Goal: Transaction & Acquisition: Book appointment/travel/reservation

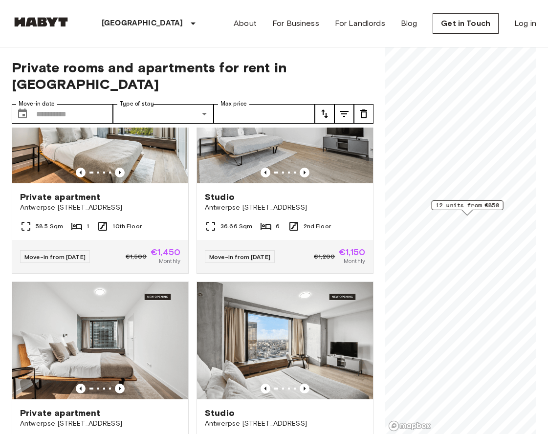
scroll to position [992, 0]
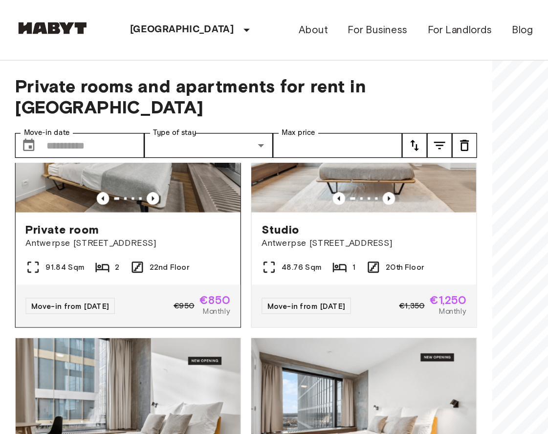
scroll to position [528, 0]
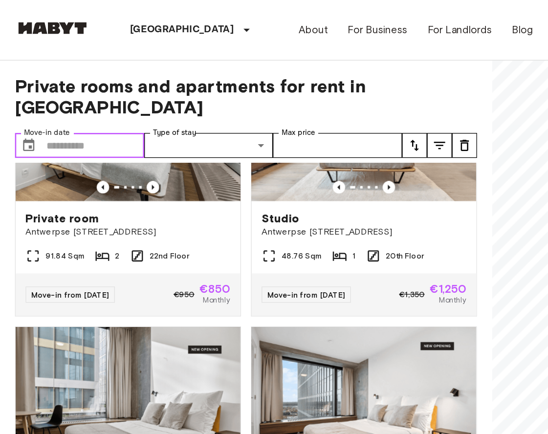
click at [83, 104] on input "Move-in date" at bounding box center [74, 114] width 77 height 20
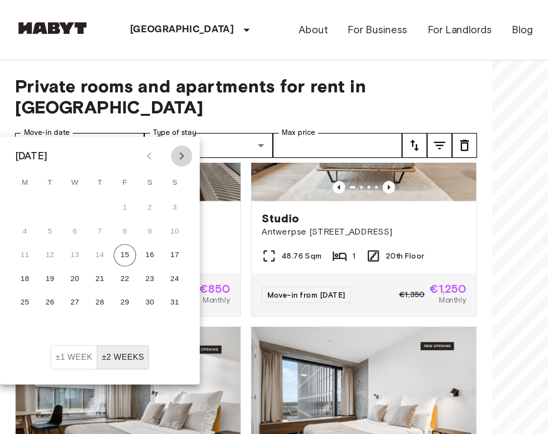
click at [145, 121] on icon "Next month" at bounding box center [142, 122] width 12 height 12
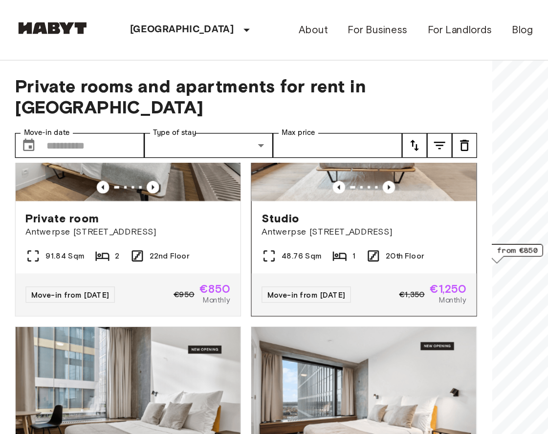
click at [304, 151] on div "Private rooms and apartments for rent in Brussels Move-in date ​ Move-in date T…" at bounding box center [274, 240] width 525 height 387
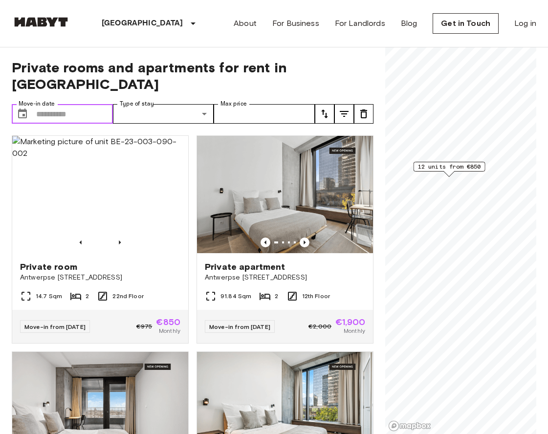
click at [88, 104] on input "Move-in date" at bounding box center [74, 114] width 77 height 20
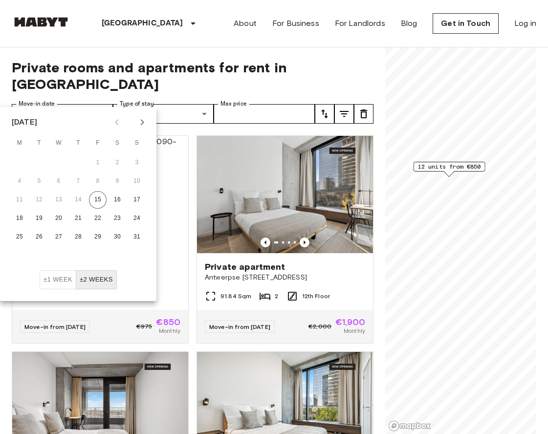
click at [138, 124] on icon "Next month" at bounding box center [142, 122] width 12 height 12
click at [99, 164] on button "5" at bounding box center [98, 163] width 18 height 18
type input "**********"
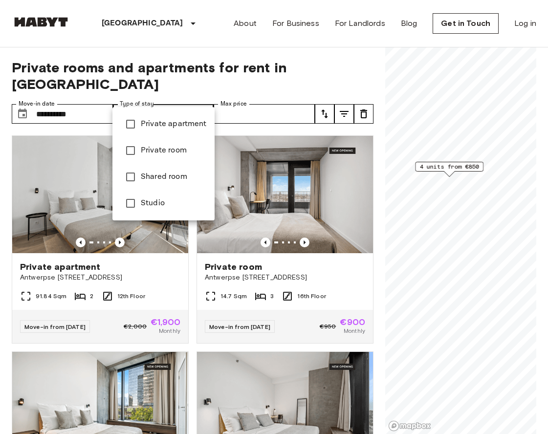
click at [201, 94] on div at bounding box center [274, 217] width 548 height 434
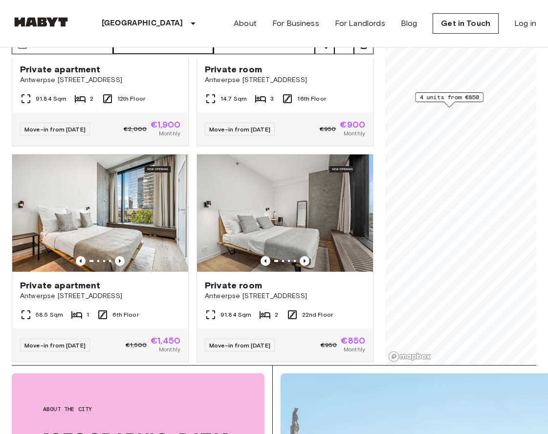
scroll to position [72, 0]
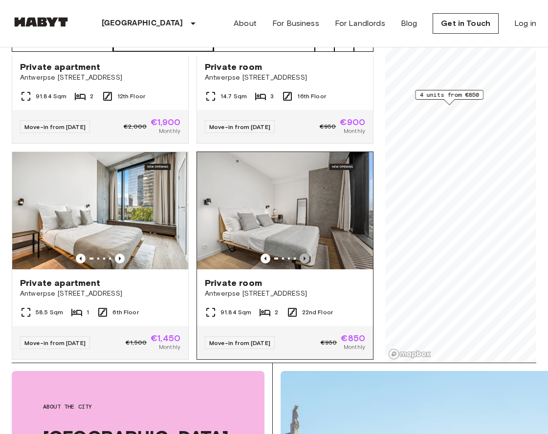
click at [305, 254] on icon "Previous image" at bounding box center [305, 259] width 10 height 10
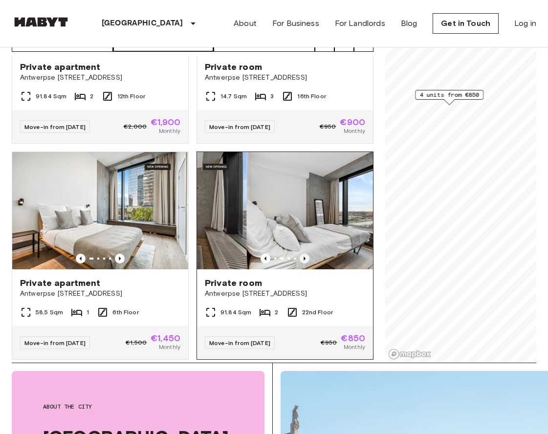
click at [305, 254] on icon "Previous image" at bounding box center [305, 259] width 10 height 10
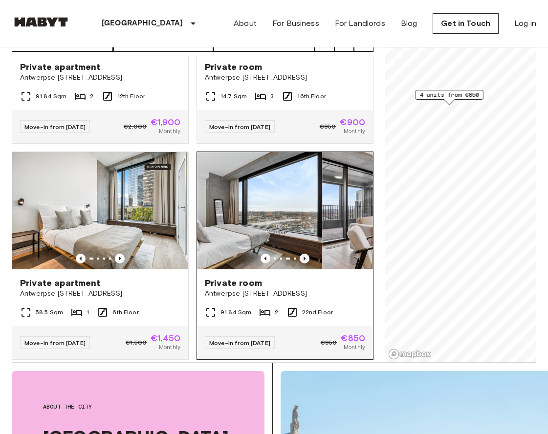
click at [305, 254] on icon "Previous image" at bounding box center [305, 259] width 10 height 10
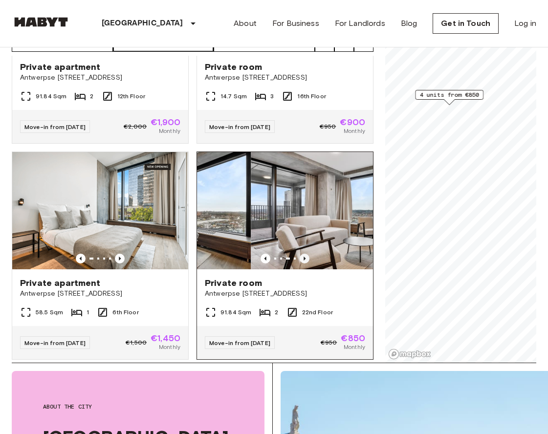
click at [305, 254] on icon "Previous image" at bounding box center [305, 259] width 10 height 10
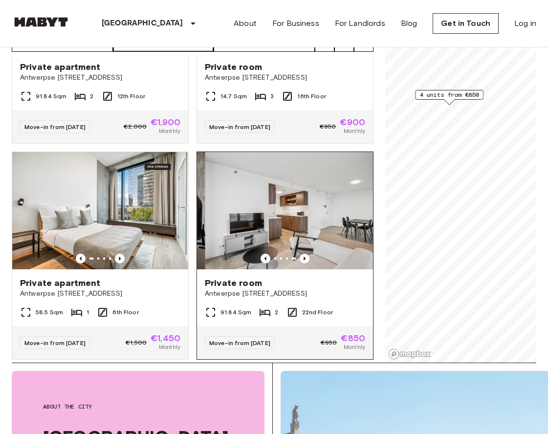
click at [301, 222] on img at bounding box center [293, 210] width 176 height 117
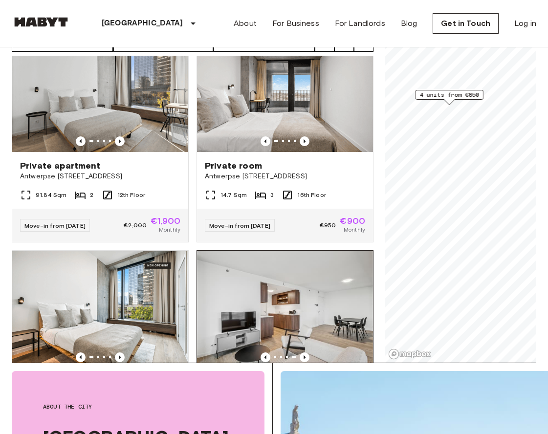
scroll to position [0, 0]
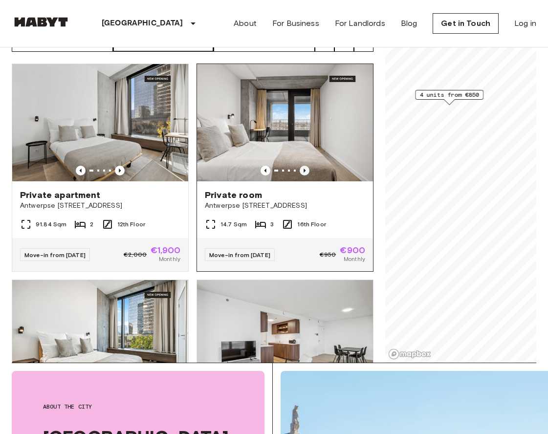
click at [307, 166] on icon "Previous image" at bounding box center [305, 171] width 10 height 10
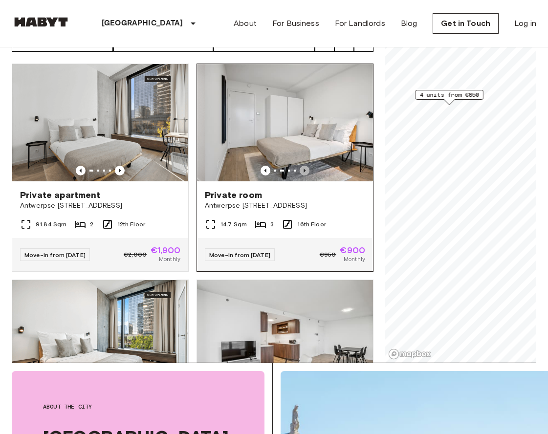
click at [307, 166] on icon "Previous image" at bounding box center [305, 171] width 10 height 10
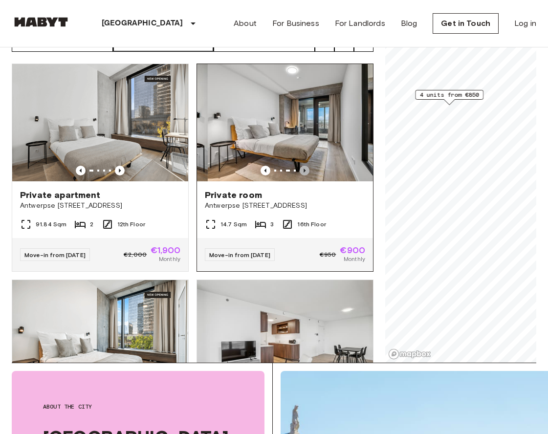
click at [307, 166] on icon "Previous image" at bounding box center [305, 171] width 10 height 10
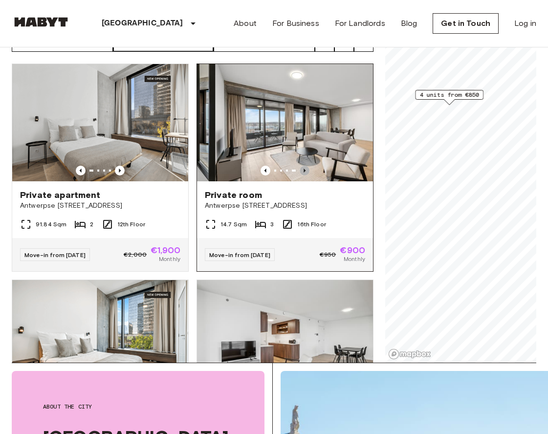
click at [307, 166] on icon "Previous image" at bounding box center [305, 171] width 10 height 10
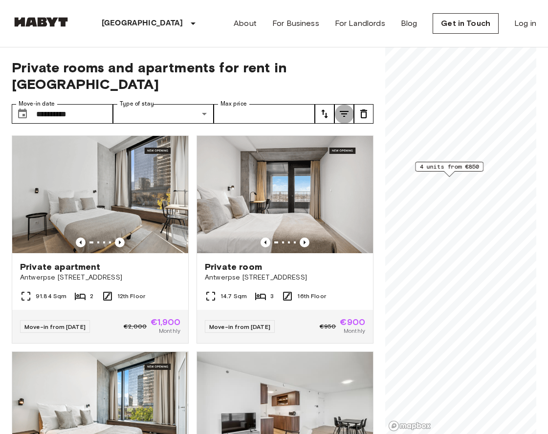
click at [341, 111] on icon "tune" at bounding box center [344, 114] width 9 height 6
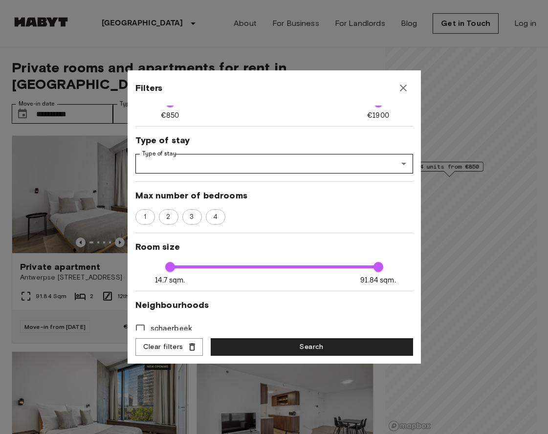
scroll to position [93, 0]
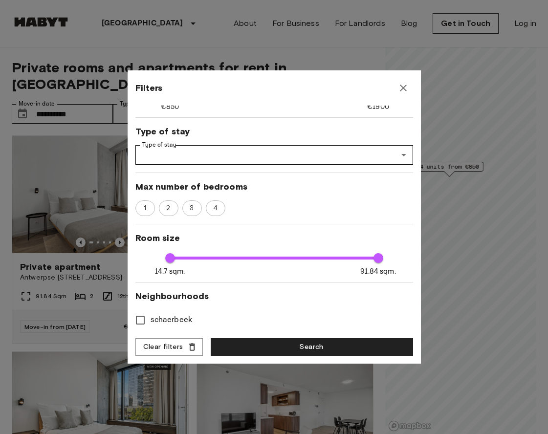
type input "****"
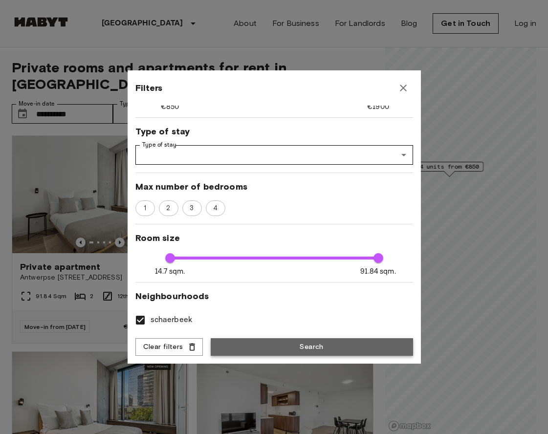
click at [222, 343] on button "Search" at bounding box center [312, 347] width 202 height 18
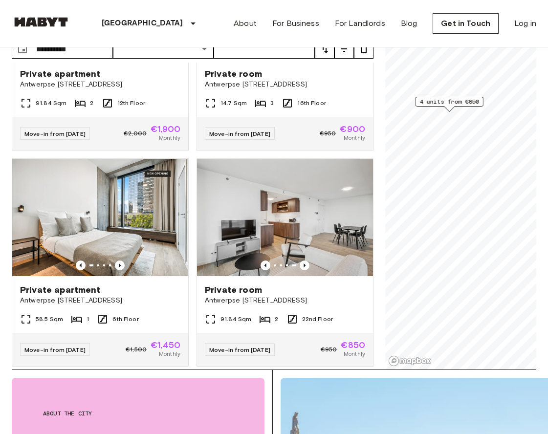
scroll to position [47, 0]
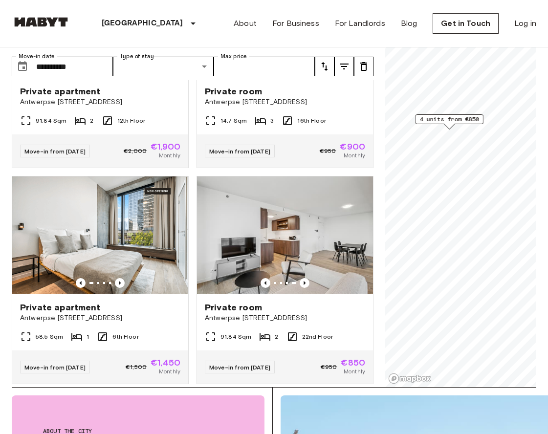
click at [373, 33] on div "About For Business For Landlords Blog Get in Touch Log in" at bounding box center [385, 23] width 303 height 47
click at [373, 24] on link "For Landlords" at bounding box center [360, 24] width 50 height 12
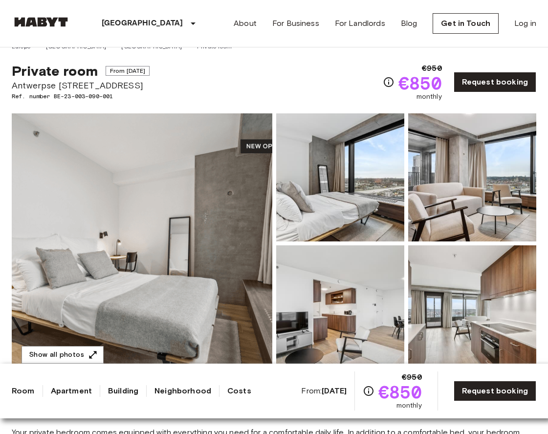
scroll to position [14, 0]
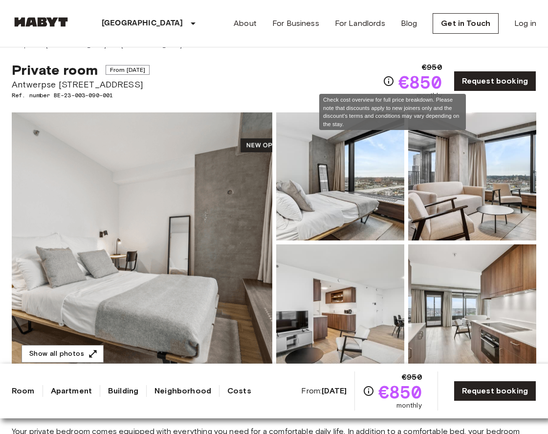
click at [392, 83] on icon "Check cost overview for full price breakdown. Please note that discounts apply …" at bounding box center [389, 81] width 10 height 10
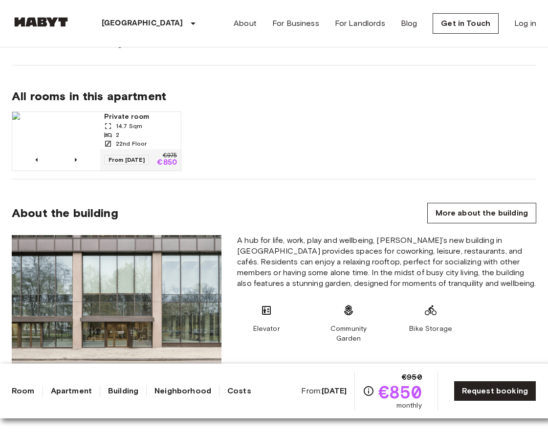
scroll to position [670, 0]
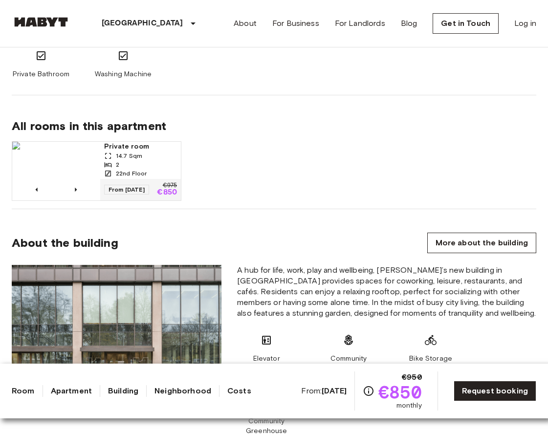
click at [173, 196] on p "€850" at bounding box center [167, 193] width 20 height 8
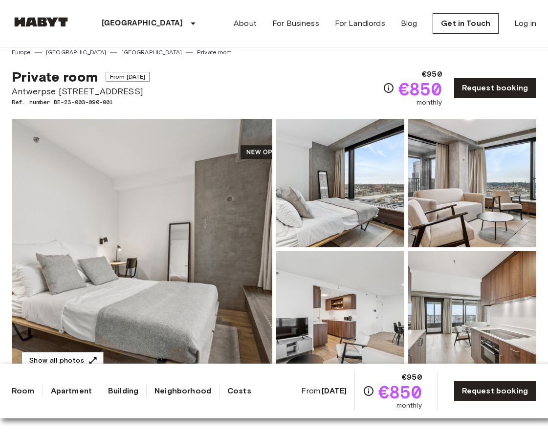
scroll to position [0, 0]
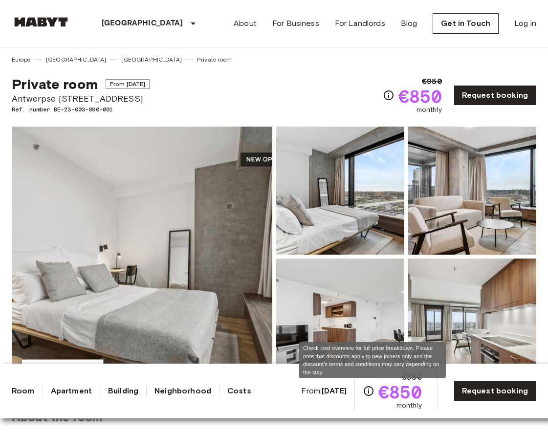
click at [369, 390] on icon "Check cost overview for full price breakdown. Please note that discounts apply …" at bounding box center [369, 391] width 12 height 12
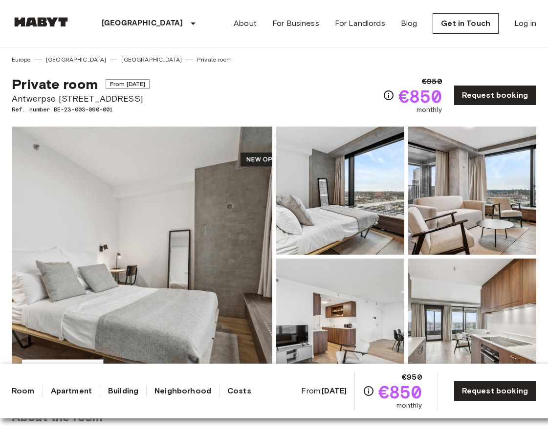
click at [228, 390] on link "Costs" at bounding box center [239, 391] width 24 height 12
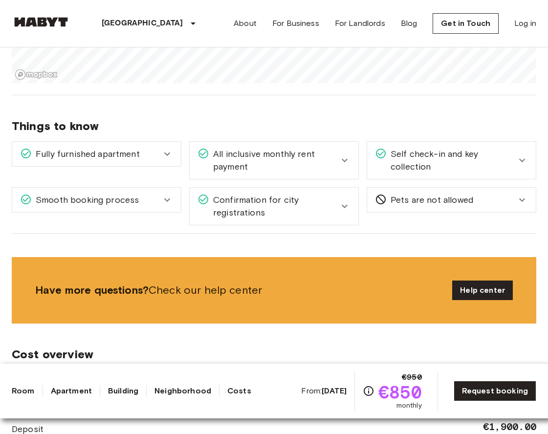
scroll to position [1278, 0]
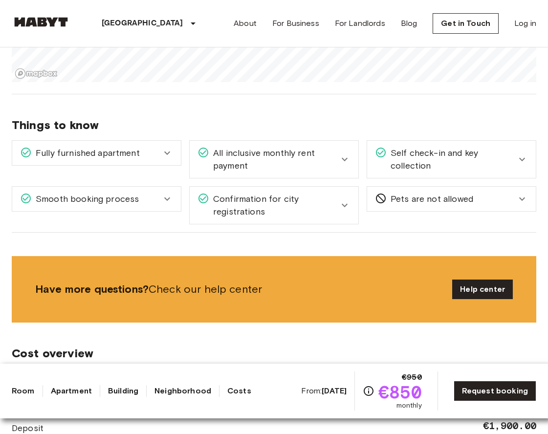
click at [350, 195] on div "Confirmation for city registrations" at bounding box center [274, 205] width 169 height 37
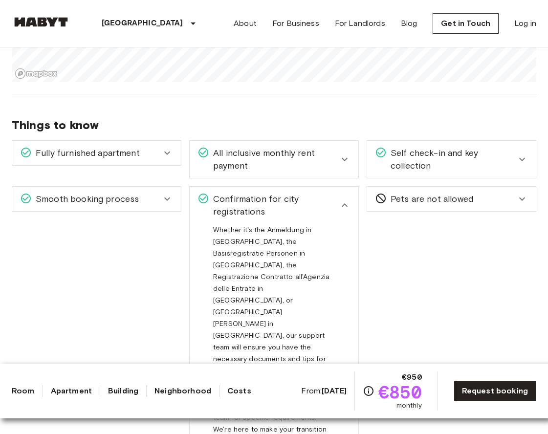
click at [350, 195] on div "Confirmation for city registrations" at bounding box center [274, 205] width 169 height 37
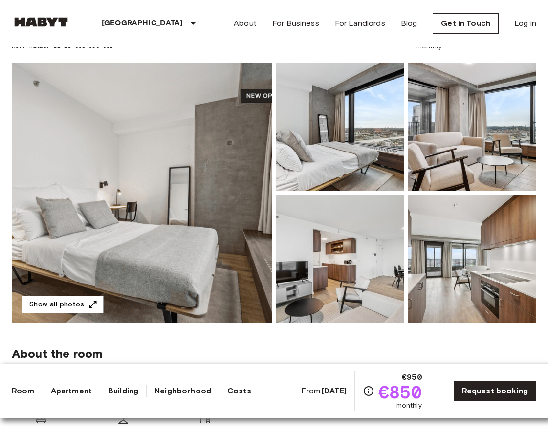
scroll to position [0, 0]
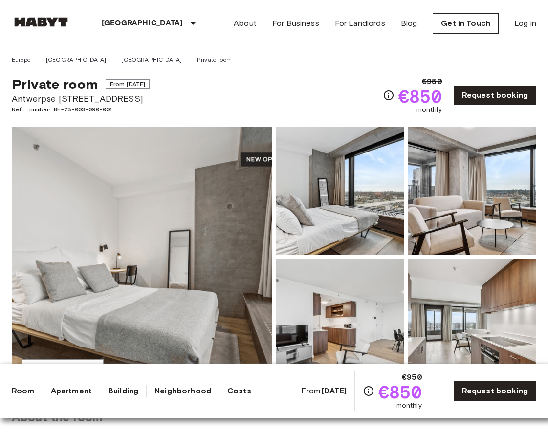
click at [197, 60] on link "Private room" at bounding box center [214, 59] width 35 height 9
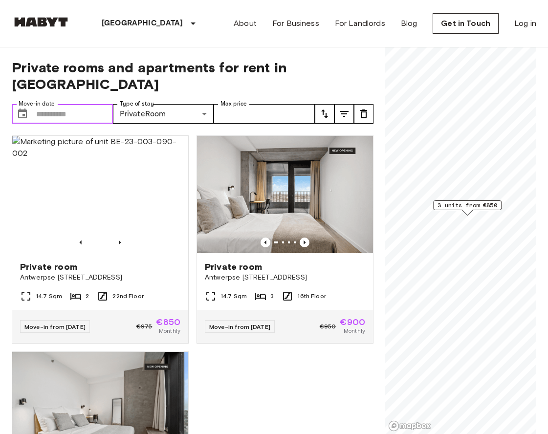
click at [79, 104] on input "Move-in date" at bounding box center [74, 114] width 77 height 20
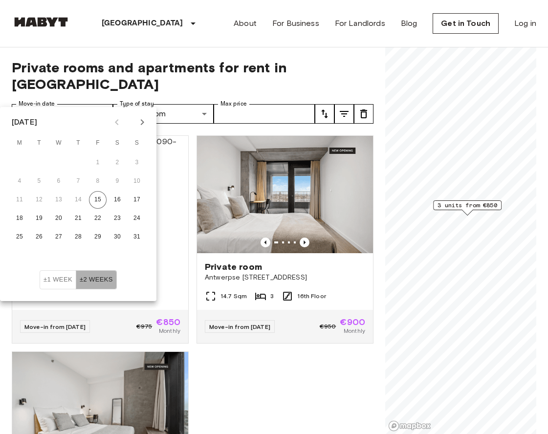
click at [95, 271] on button "±2 weeks" at bounding box center [96, 279] width 41 height 19
click at [65, 284] on button "±1 week" at bounding box center [58, 279] width 37 height 19
click at [86, 280] on button "±2 weeks" at bounding box center [96, 279] width 41 height 19
click at [137, 121] on icon "Next month" at bounding box center [142, 122] width 12 height 12
click at [93, 163] on button "5" at bounding box center [98, 163] width 18 height 18
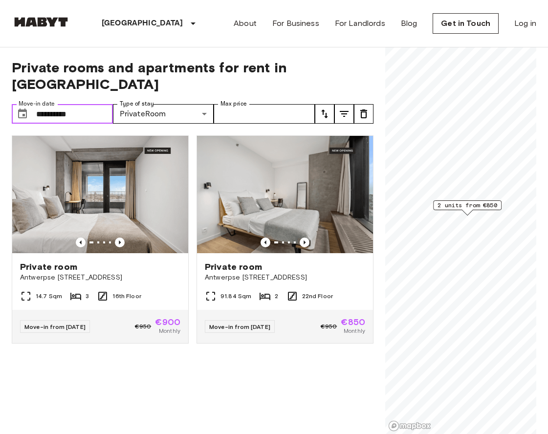
click at [106, 104] on input "**********" at bounding box center [74, 114] width 77 height 20
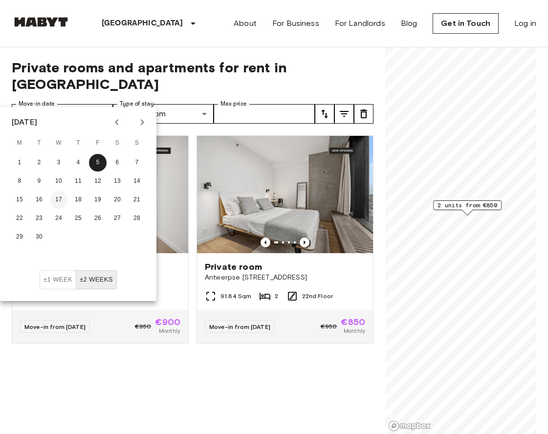
click at [55, 198] on button "17" at bounding box center [59, 200] width 18 height 18
type input "**********"
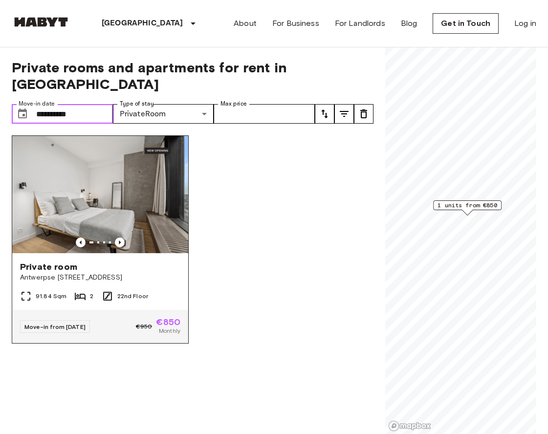
click at [112, 216] on img at bounding box center [100, 194] width 176 height 117
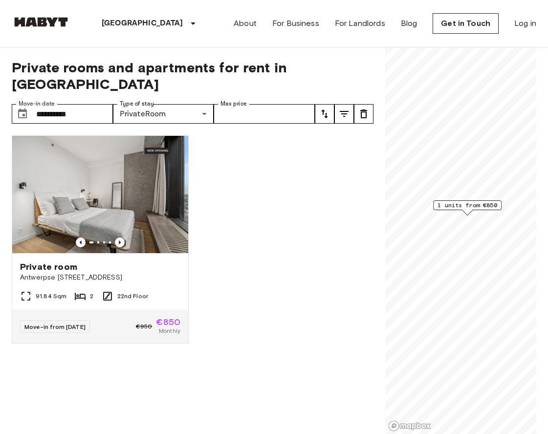
click at [83, 128] on div "Private room Antwerpse Steenweg 57, Brussels 91.84 Sqm 2 22nd Floor Move-in fro…" at bounding box center [96, 254] width 185 height 252
click at [89, 104] on input "**********" at bounding box center [74, 114] width 77 height 20
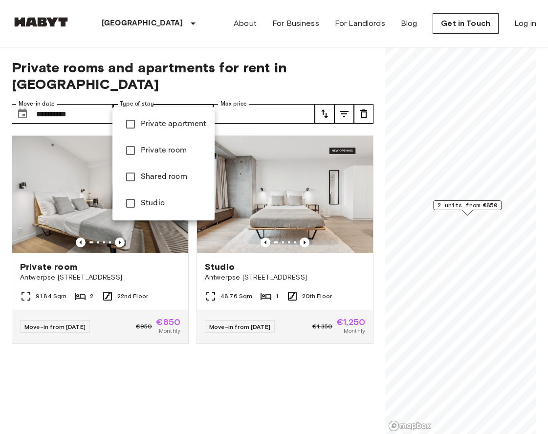
click at [92, 93] on div at bounding box center [274, 217] width 548 height 434
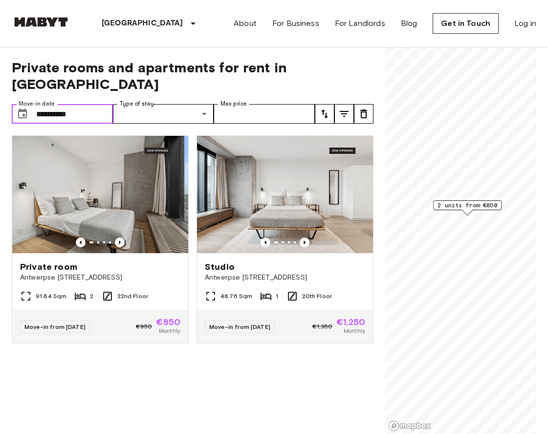
click at [100, 104] on input "**********" at bounding box center [74, 114] width 77 height 20
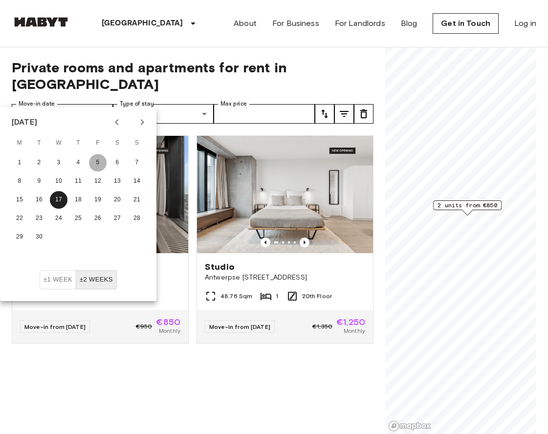
click at [99, 165] on button "5" at bounding box center [98, 163] width 18 height 18
type input "**********"
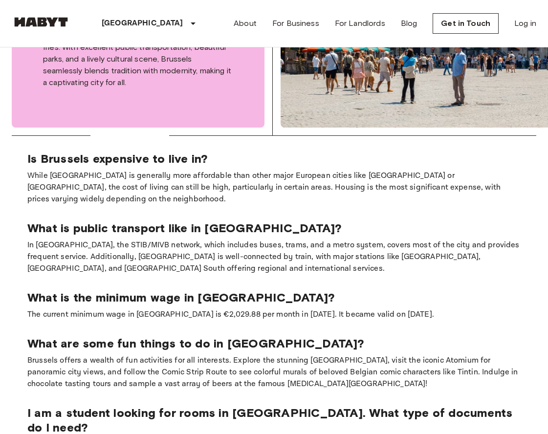
scroll to position [647, 0]
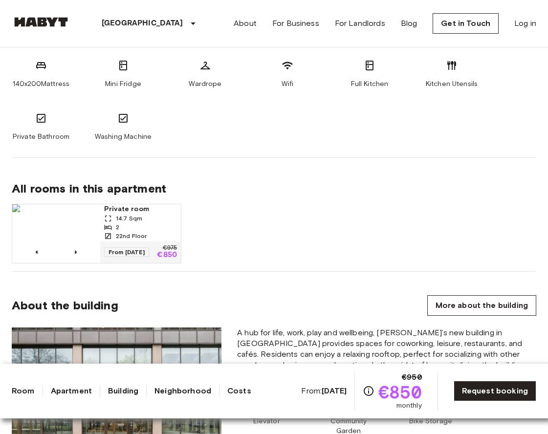
scroll to position [608, 0]
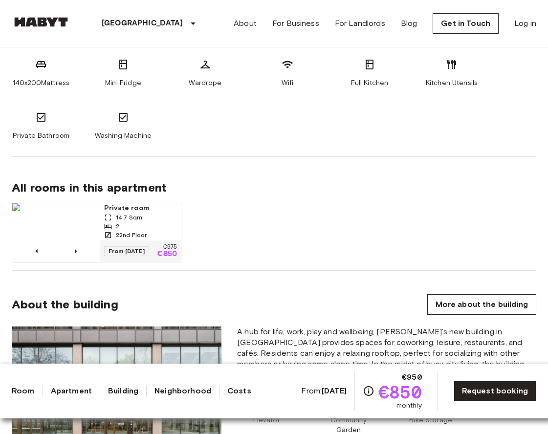
click at [78, 241] on img at bounding box center [56, 232] width 88 height 59
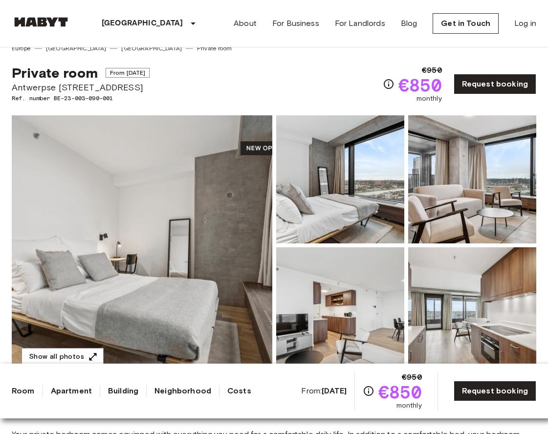
scroll to position [0, 0]
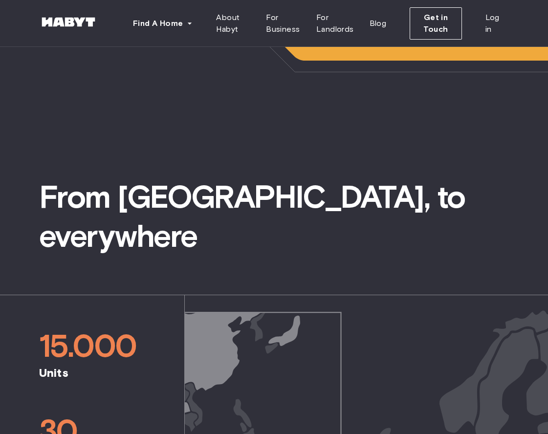
scroll to position [322, 0]
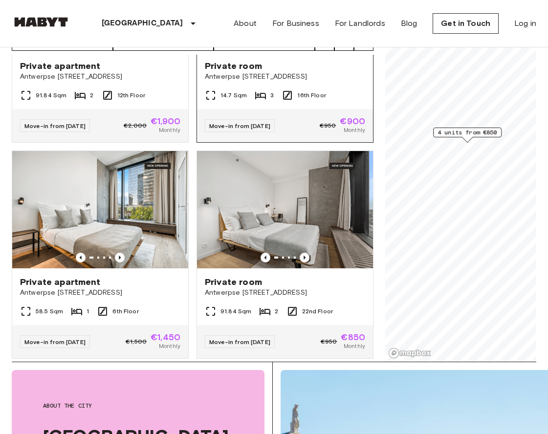
scroll to position [50, 0]
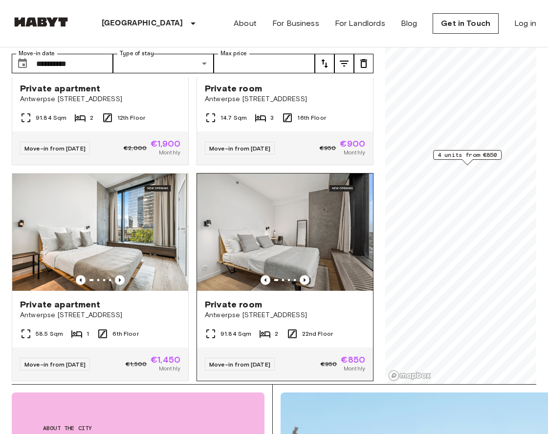
click at [296, 229] on img at bounding box center [285, 232] width 176 height 117
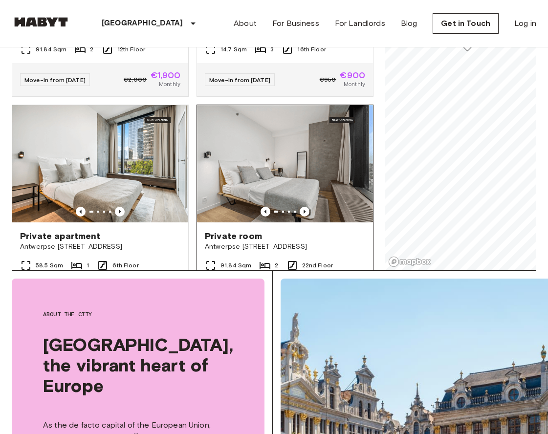
scroll to position [0, 0]
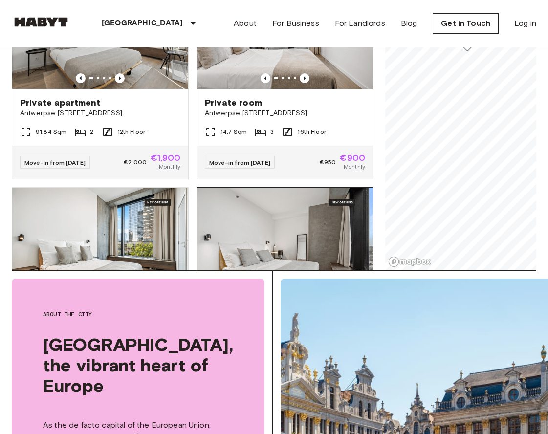
click at [309, 212] on img at bounding box center [285, 246] width 176 height 117
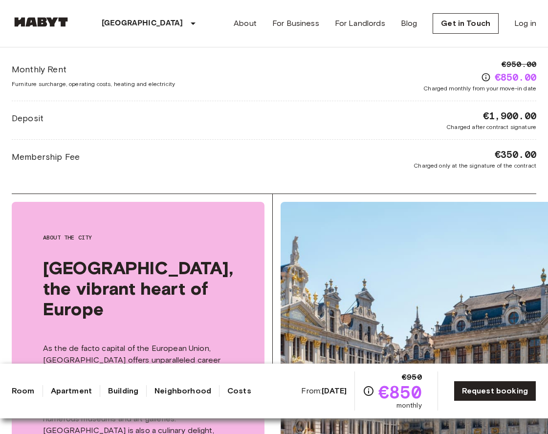
scroll to position [1593, 0]
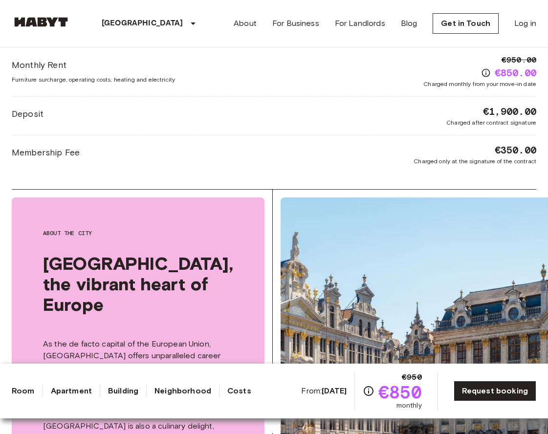
click at [227, 391] on link "Costs" at bounding box center [239, 391] width 24 height 12
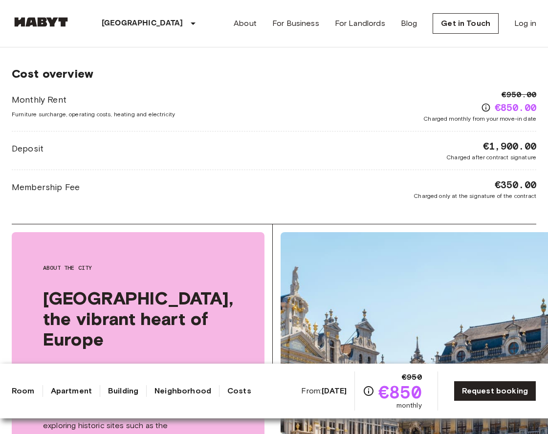
scroll to position [1554, 0]
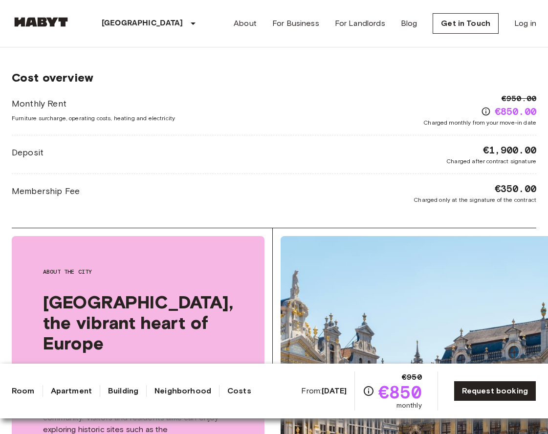
click at [484, 113] on icon "Check cost overview for full price breakdown. Please note that discounts apply …" at bounding box center [486, 112] width 10 height 10
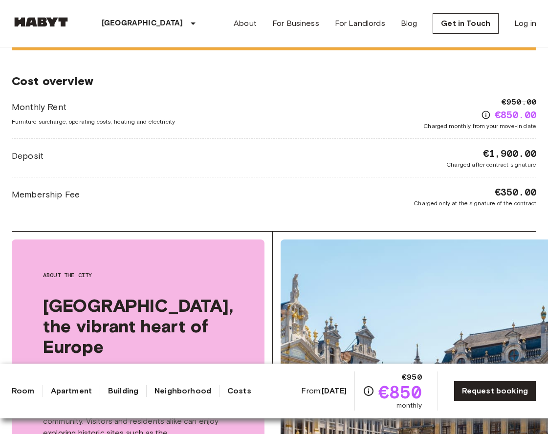
scroll to position [1553, 0]
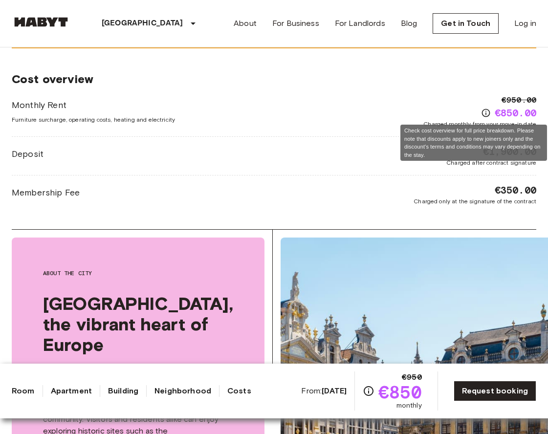
click at [482, 110] on icon "Check cost overview for full price breakdown. Please note that discounts apply …" at bounding box center [486, 113] width 8 height 8
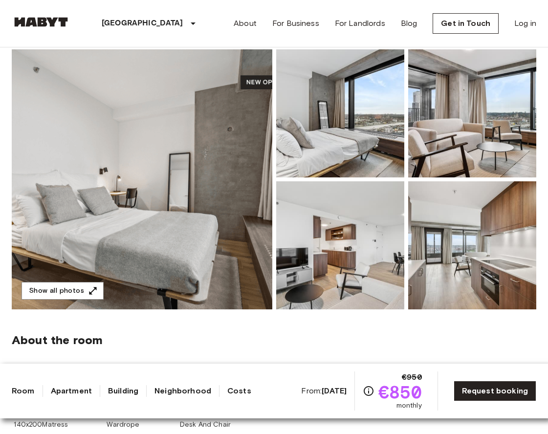
scroll to position [0, 0]
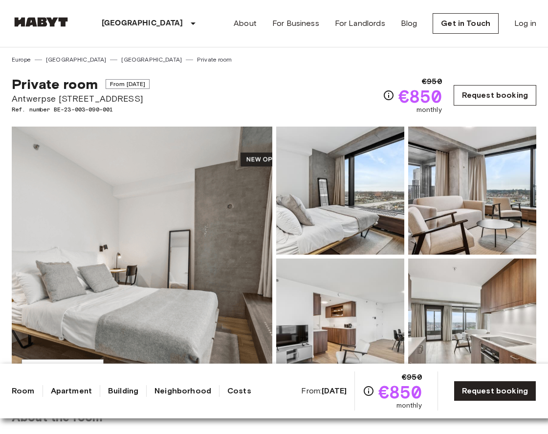
click at [473, 104] on link "Request booking" at bounding box center [495, 95] width 83 height 21
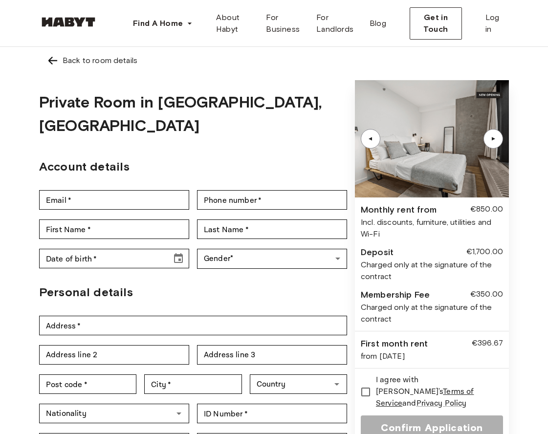
click at [58, 60] on img at bounding box center [53, 61] width 12 height 12
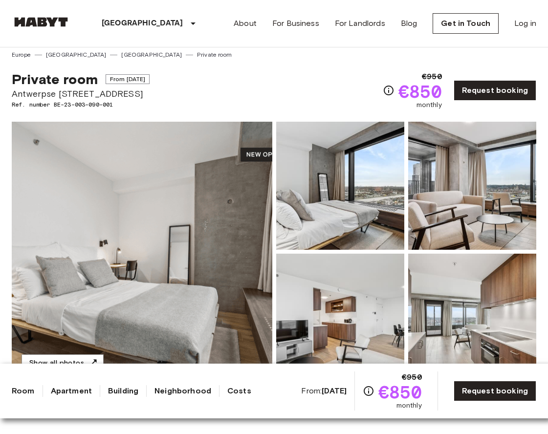
scroll to position [12, 0]
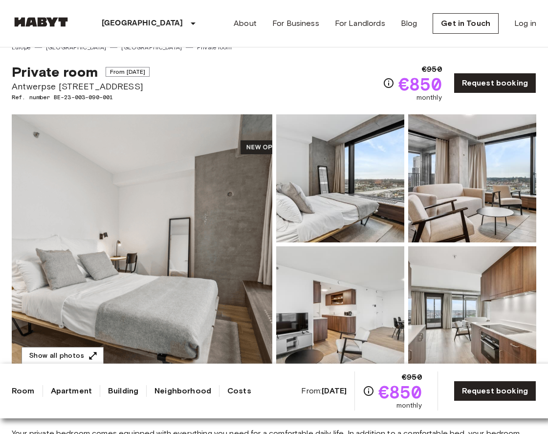
drag, startPoint x: 155, startPoint y: 84, endPoint x: 10, endPoint y: 83, distance: 145.2
click at [484, 79] on link "Request booking" at bounding box center [495, 83] width 83 height 21
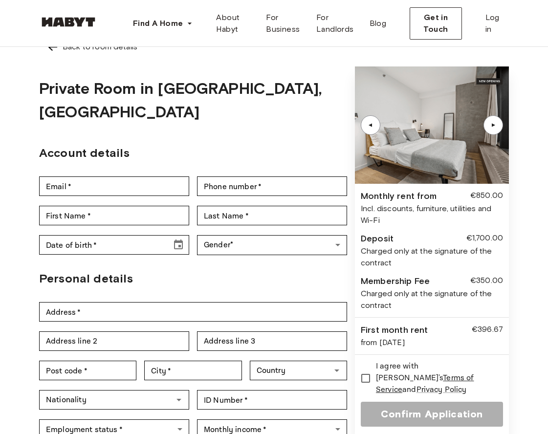
scroll to position [16, 0]
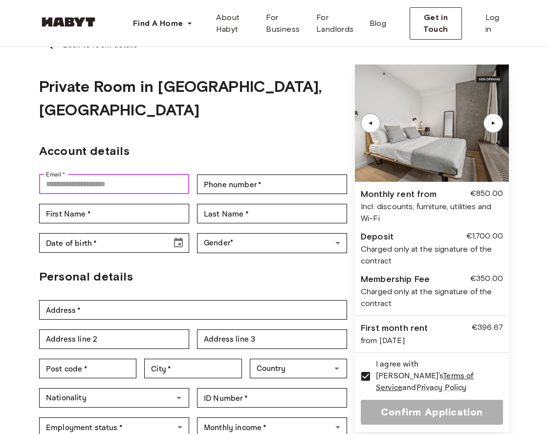
click at [154, 175] on input "Email   *" at bounding box center [114, 185] width 150 height 20
type input "**********"
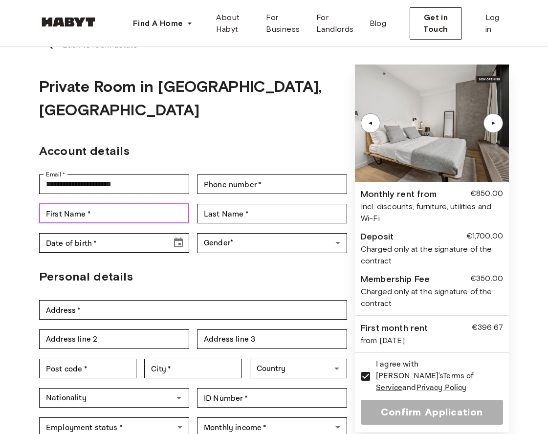
click at [151, 204] on input "First Name   *" at bounding box center [114, 214] width 150 height 20
type input "**********"
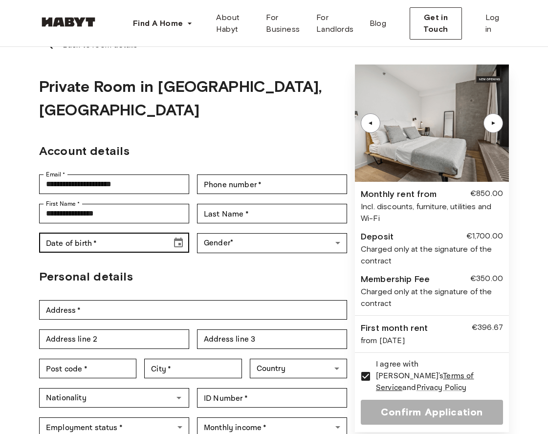
click at [167, 233] on div "Date of birth   *" at bounding box center [114, 243] width 150 height 20
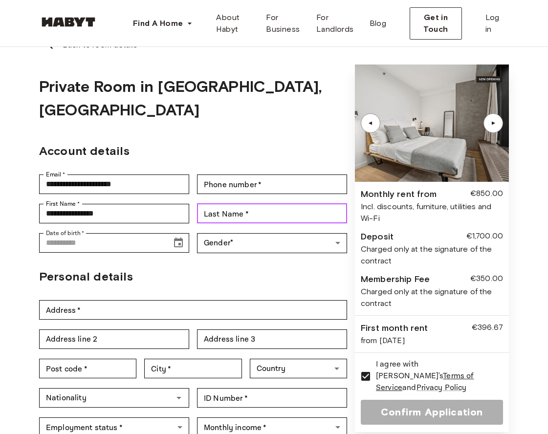
click at [219, 204] on input "Last Name   *" at bounding box center [272, 214] width 150 height 20
type input "*****"
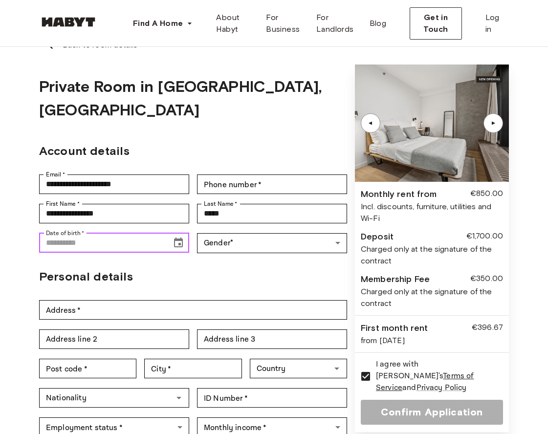
click at [138, 233] on input "Date of birth   *" at bounding box center [102, 243] width 126 height 20
click at [177, 237] on icon "Choose date" at bounding box center [179, 243] width 12 height 12
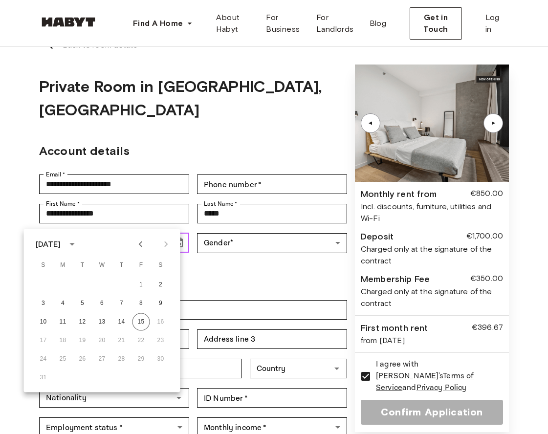
click at [143, 233] on input "Date of birth   *" at bounding box center [102, 243] width 126 height 20
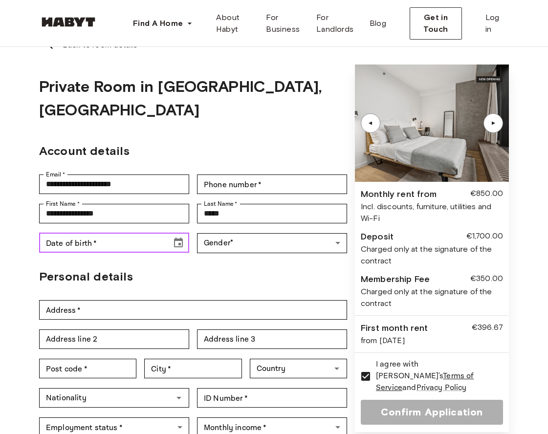
click at [143, 233] on input "Date of birth   *" at bounding box center [102, 243] width 126 height 20
type input "**********"
click at [186, 268] on h2 "Personal details" at bounding box center [193, 277] width 308 height 18
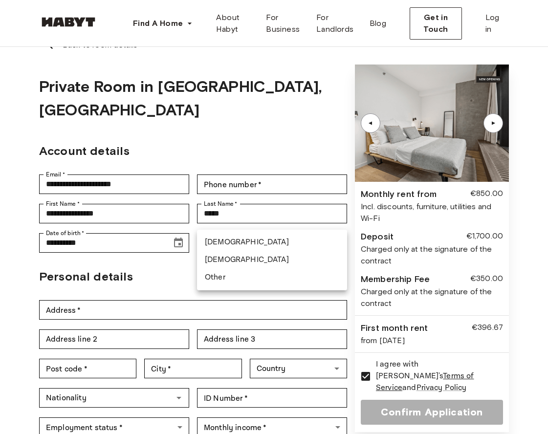
click at [232, 228] on body "**********" at bounding box center [274, 436] width 548 height 904
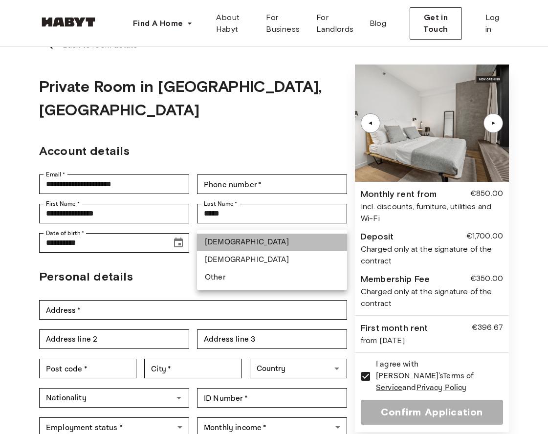
click at [228, 244] on li "Male" at bounding box center [272, 243] width 150 height 18
type input "****"
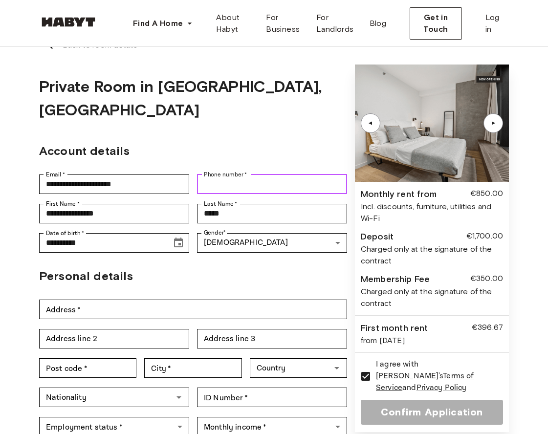
click at [237, 175] on input "Phone number   *" at bounding box center [272, 185] width 150 height 20
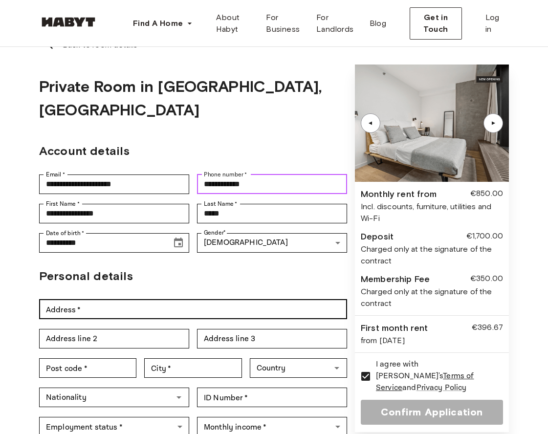
type input "**********"
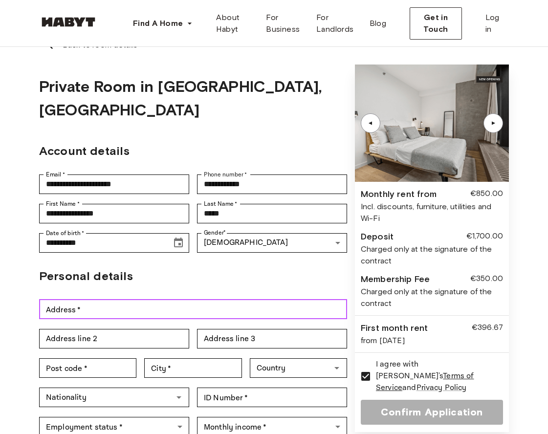
click at [191, 300] on input "Address   *" at bounding box center [193, 310] width 308 height 20
type input "**********"
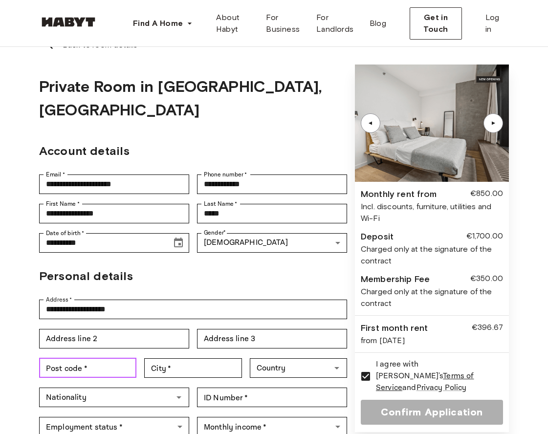
click at [120, 358] on input "Post code   *" at bounding box center [87, 368] width 97 height 20
type input "*****"
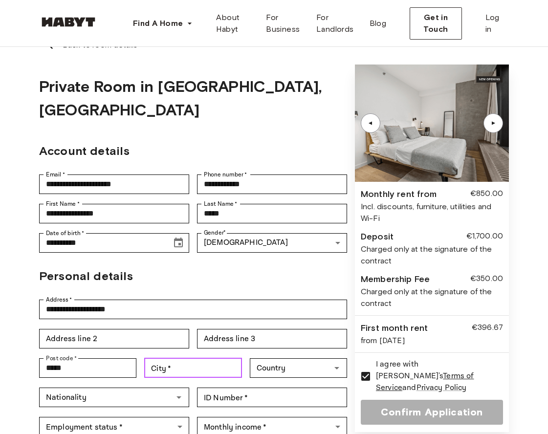
click at [197, 358] on input "City   *" at bounding box center [192, 368] width 97 height 20
type input "**********"
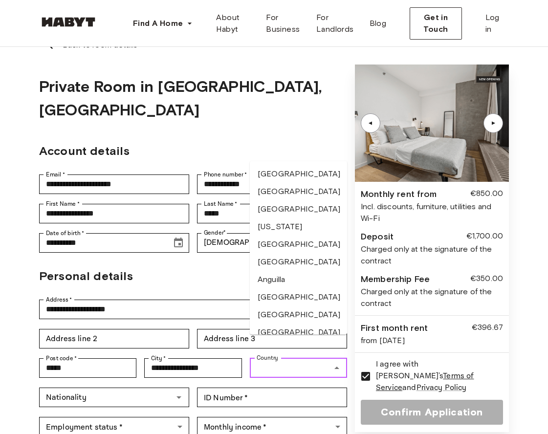
click at [273, 361] on input "Country" at bounding box center [290, 368] width 75 height 14
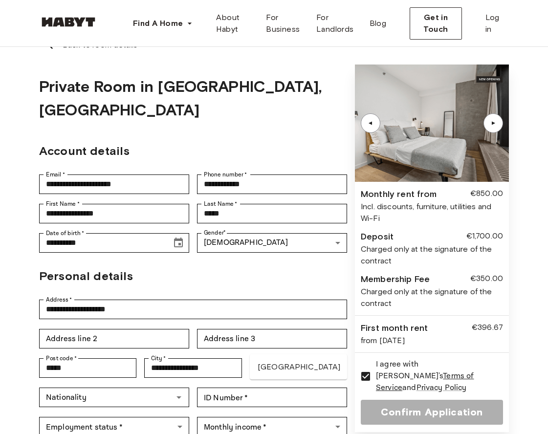
click at [281, 368] on li "France" at bounding box center [298, 367] width 97 height 18
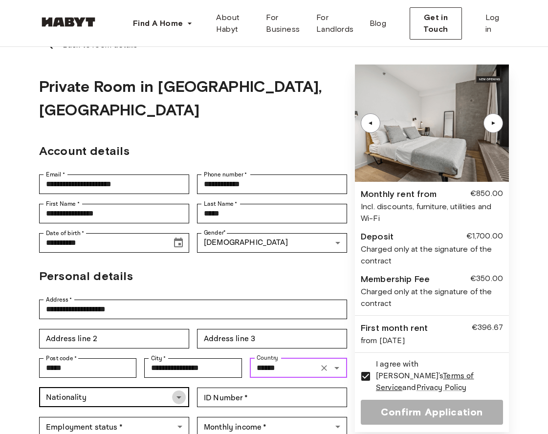
click at [174, 392] on icon "Open" at bounding box center [179, 398] width 12 height 12
type input "******"
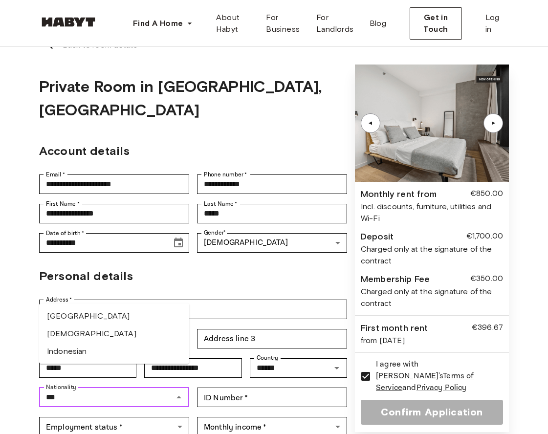
click at [120, 343] on li "Indonesian" at bounding box center [114, 352] width 150 height 18
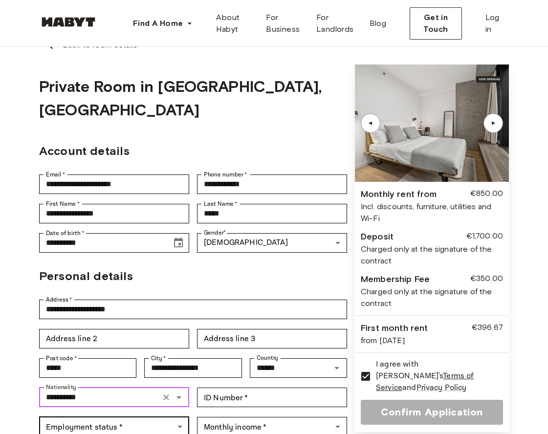
type input "**********"
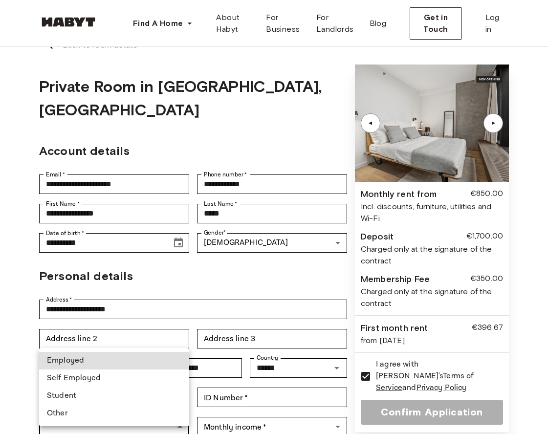
click at [126, 407] on body "**********" at bounding box center [274, 435] width 548 height 903
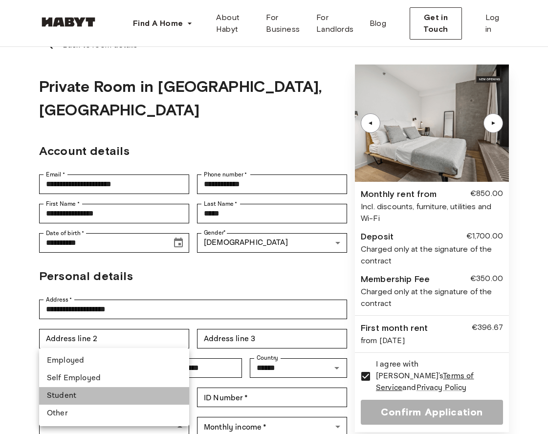
click at [114, 394] on li "Student" at bounding box center [114, 396] width 150 height 18
type input "*******"
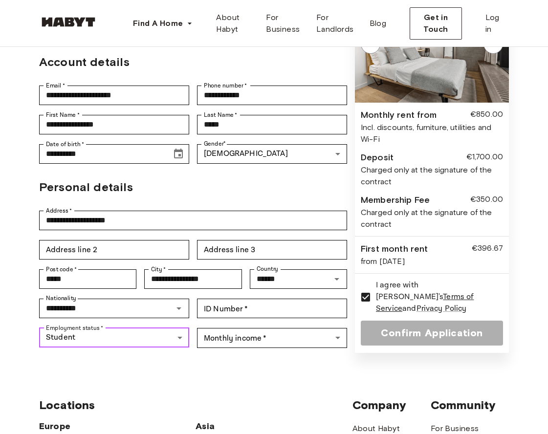
scroll to position [163, 0]
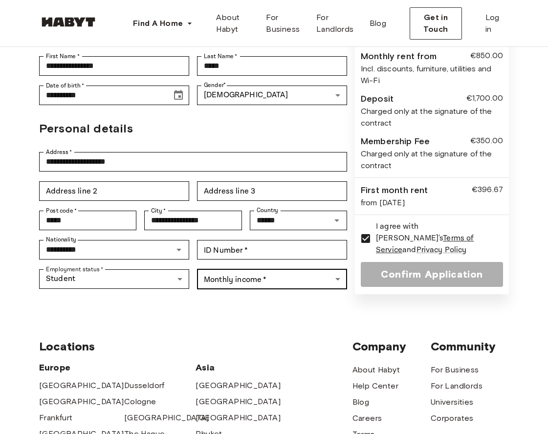
click at [229, 256] on body "**********" at bounding box center [274, 288] width 548 height 903
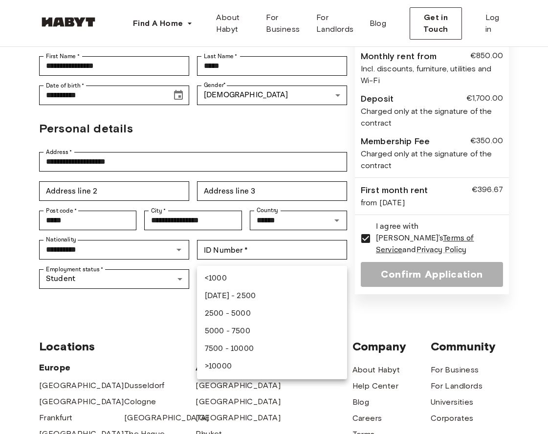
click at [223, 275] on li "<1000" at bounding box center [272, 279] width 150 height 18
type input "*****"
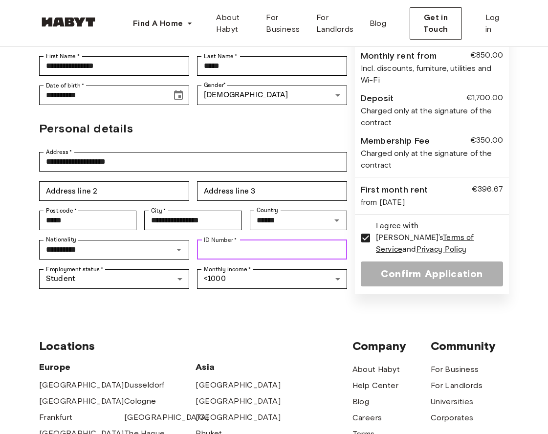
click at [227, 240] on input "ID Number   *" at bounding box center [272, 250] width 150 height 20
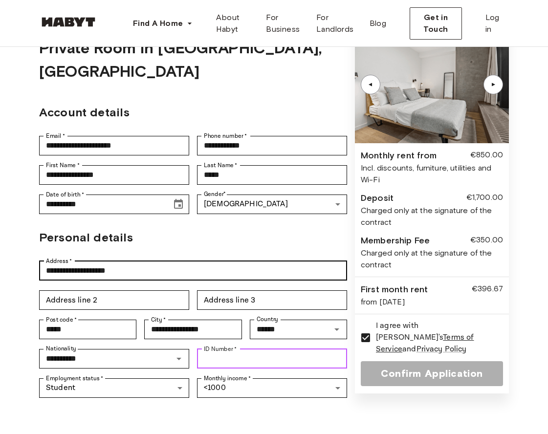
scroll to position [61, 0]
